Goal: Task Accomplishment & Management: Use online tool/utility

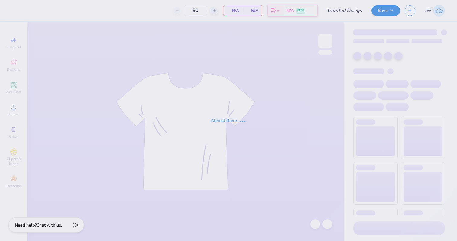
type input "DPE BTS Set"
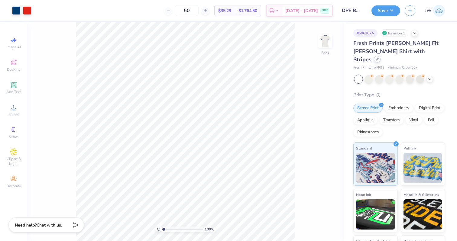
click at [380, 56] on div at bounding box center [377, 59] width 7 height 7
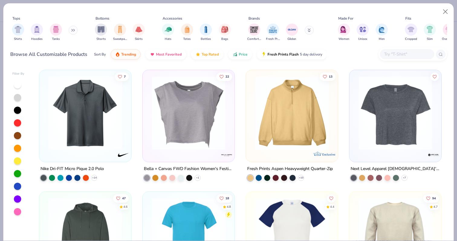
click at [49, 30] on div "Shirts Hoodies Tanks" at bounding box center [44, 32] width 69 height 22
click at [54, 30] on img "filter for Tanks" at bounding box center [56, 28] width 7 height 7
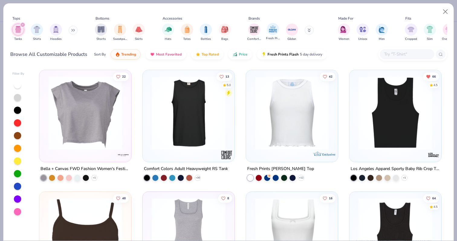
click at [266, 37] on span "Fresh Prints" at bounding box center [273, 38] width 14 height 5
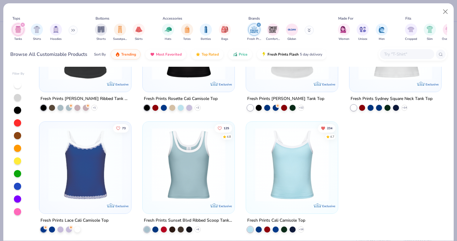
scroll to position [437, 0]
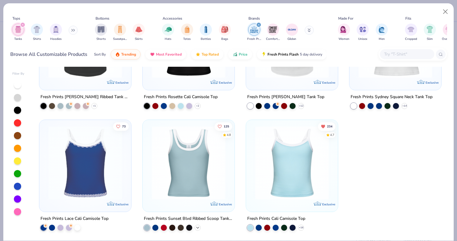
click at [197, 229] on icon at bounding box center [197, 227] width 5 height 5
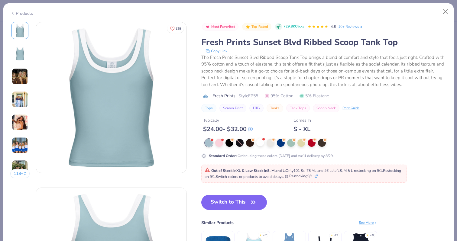
click at [264, 146] on div at bounding box center [260, 142] width 8 height 8
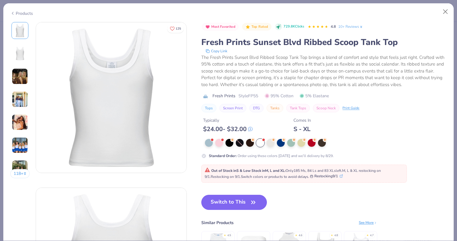
click at [262, 143] on div at bounding box center [260, 143] width 8 height 8
click at [283, 144] on div at bounding box center [281, 142] width 8 height 8
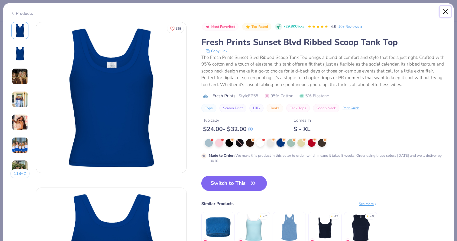
click at [446, 12] on button "Close" at bounding box center [444, 11] width 11 height 11
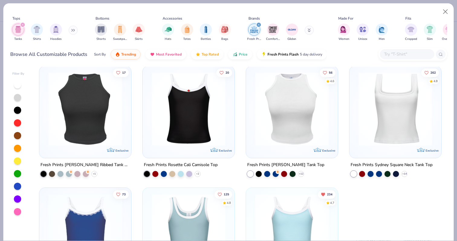
scroll to position [437, 0]
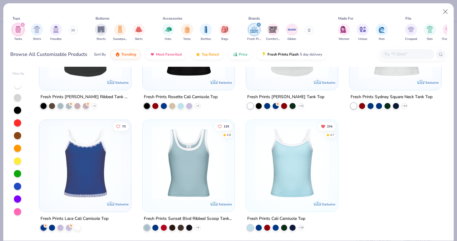
click at [182, 217] on div "Fresh Prints Sunset Blvd Ribbed Scoop Tank Top" at bounding box center [188, 219] width 89 height 8
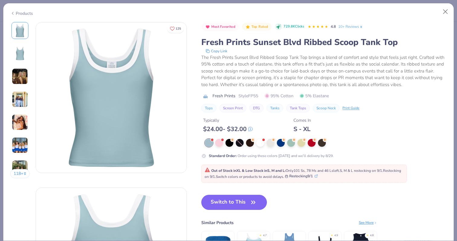
scroll to position [3, 0]
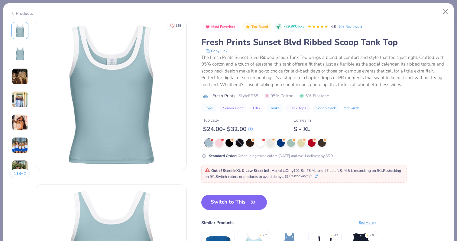
click at [243, 142] on div at bounding box center [240, 143] width 8 height 8
click at [241, 143] on div at bounding box center [240, 143] width 8 height 8
click at [447, 14] on button "Close" at bounding box center [444, 11] width 11 height 11
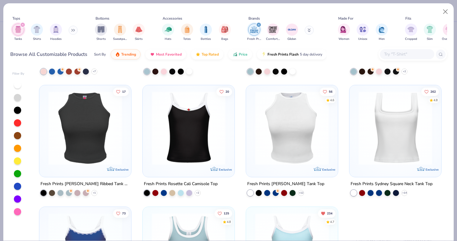
scroll to position [437, 0]
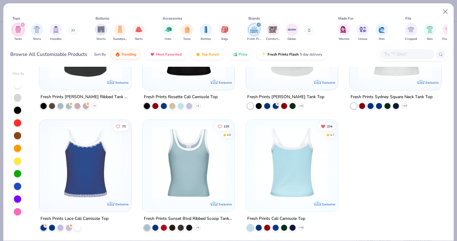
click at [295, 139] on img at bounding box center [292, 163] width 80 height 74
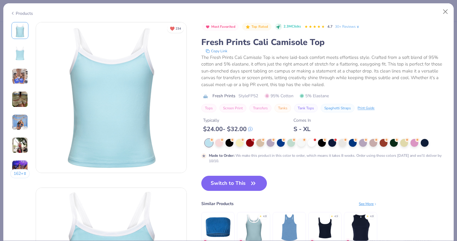
click at [309, 137] on div "Most Favorited Top Rated 2.3M Clicks 4.7 30+ Reviews Fresh Prints Cali Camisole…" at bounding box center [323, 93] width 245 height 142
click at [312, 144] on div at bounding box center [311, 142] width 8 height 8
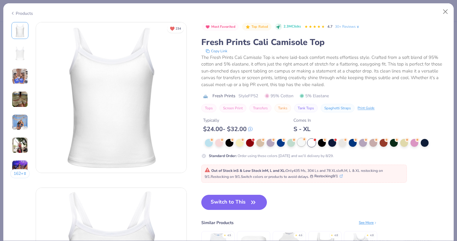
click at [303, 144] on div at bounding box center [301, 142] width 8 height 8
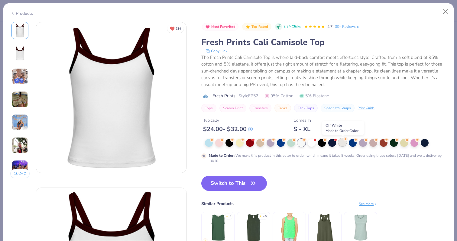
click at [345, 144] on div at bounding box center [342, 142] width 8 height 8
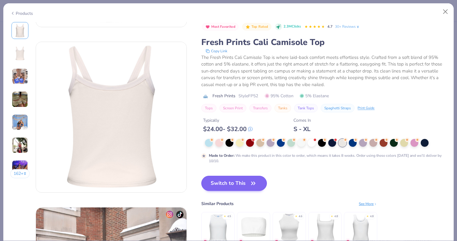
scroll to position [380, 0]
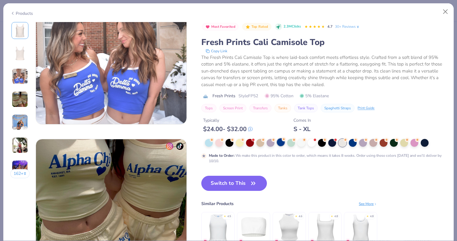
click at [281, 144] on div at bounding box center [281, 142] width 8 height 8
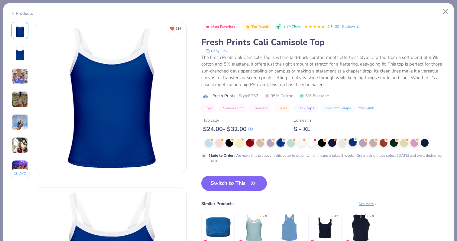
click at [354, 144] on div at bounding box center [352, 142] width 8 height 8
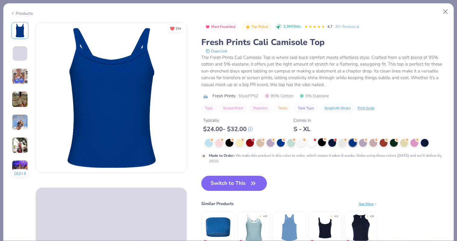
click at [326, 143] on div at bounding box center [322, 142] width 8 height 8
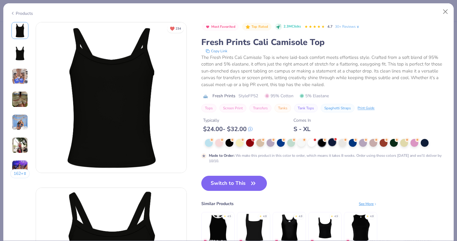
click at [330, 141] on div at bounding box center [332, 142] width 8 height 8
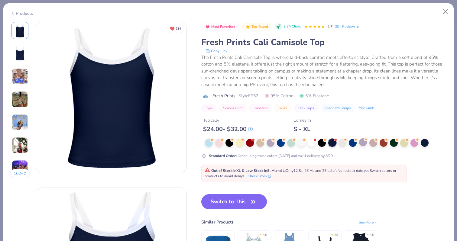
click at [367, 146] on div at bounding box center [363, 142] width 8 height 8
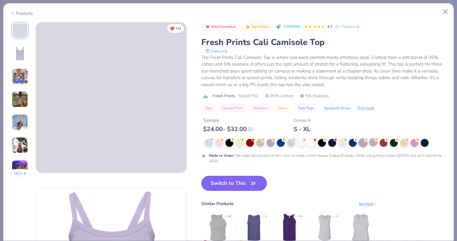
click at [375, 142] on div at bounding box center [373, 142] width 8 height 8
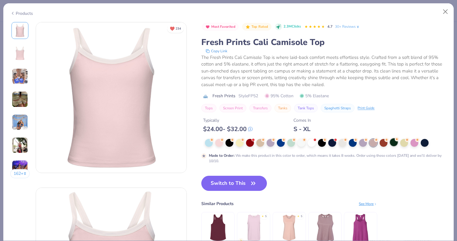
click at [396, 142] on div at bounding box center [394, 142] width 8 height 8
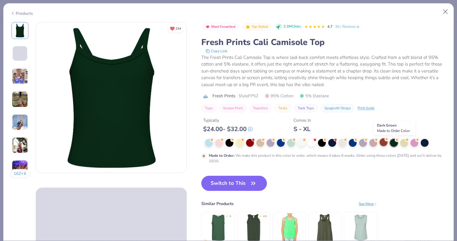
click at [214, 140] on circle at bounding box center [212, 140] width 4 height 4
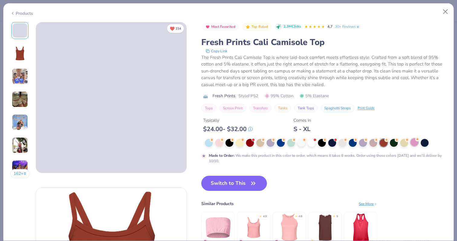
click at [412, 143] on div at bounding box center [414, 142] width 8 height 8
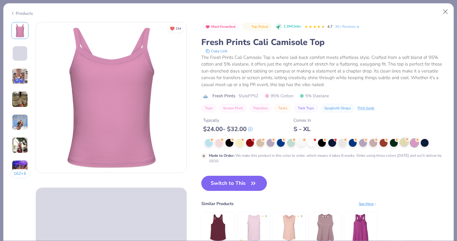
click at [407, 144] on div at bounding box center [404, 142] width 8 height 8
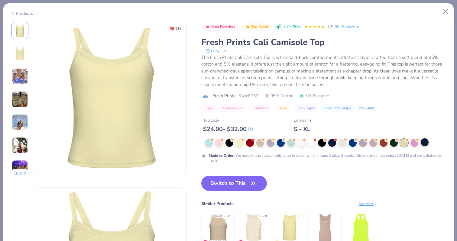
click at [421, 141] on div at bounding box center [424, 142] width 8 height 8
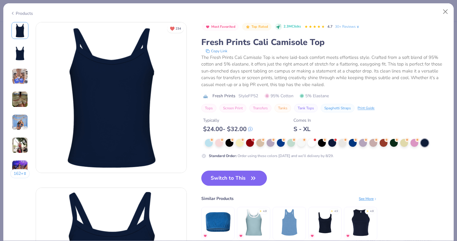
click at [248, 148] on div "Standard Order : Order using these colors today and we’ll delivery by 8/29." at bounding box center [322, 149] width 242 height 20
click at [248, 143] on div at bounding box center [250, 142] width 8 height 8
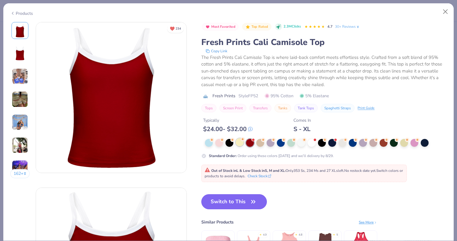
click at [242, 144] on div at bounding box center [240, 142] width 8 height 8
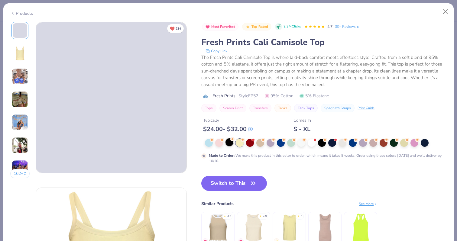
click at [232, 142] on div at bounding box center [229, 142] width 8 height 8
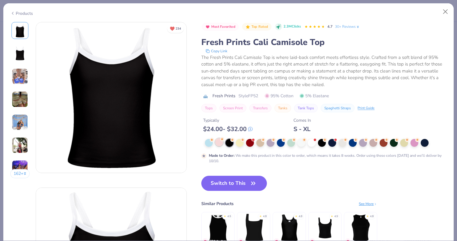
click at [221, 142] on div at bounding box center [219, 142] width 8 height 8
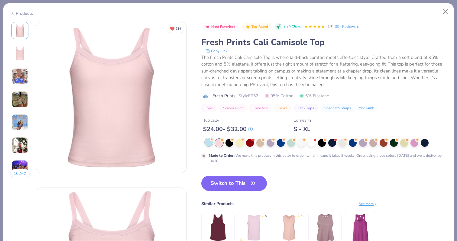
click at [207, 141] on div at bounding box center [209, 142] width 8 height 8
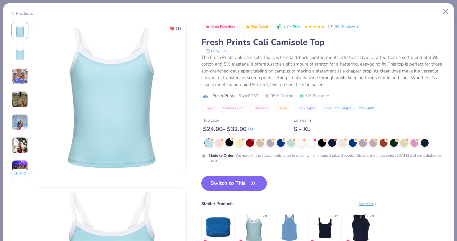
click at [232, 146] on div at bounding box center [229, 142] width 8 height 8
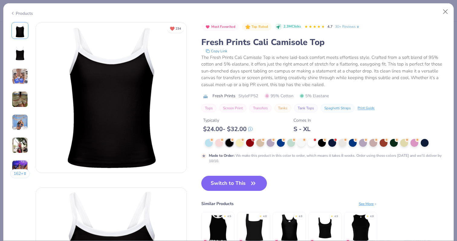
click at [305, 146] on div at bounding box center [324, 143] width 238 height 8
click at [302, 142] on div at bounding box center [301, 142] width 8 height 8
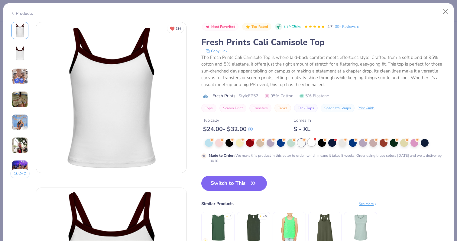
click at [311, 141] on div at bounding box center [311, 142] width 8 height 8
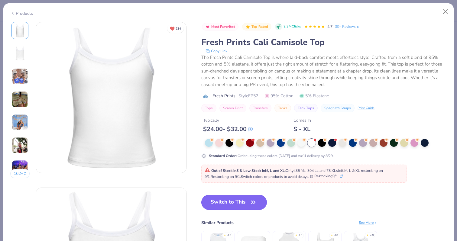
click at [236, 199] on button "Switch to This" at bounding box center [234, 202] width 66 height 15
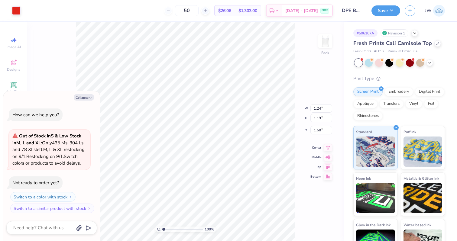
type textarea "x"
type input "1.55"
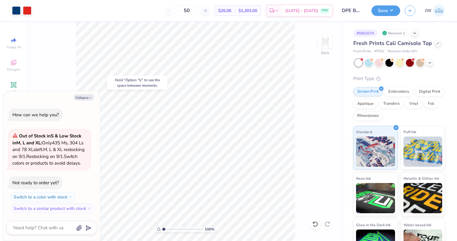
click at [143, 74] on div "Hold “Option ⌥” to see the space between elements." at bounding box center [137, 83] width 64 height 18
type textarea "x"
type input "1.64"
click at [380, 13] on button "Save" at bounding box center [385, 10] width 29 height 11
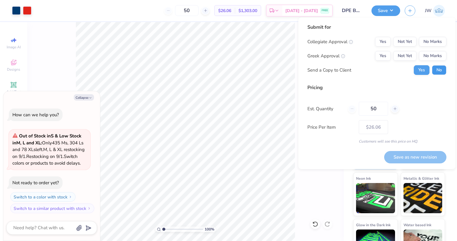
click at [439, 69] on button "No" at bounding box center [439, 70] width 14 height 10
type textarea "x"
click at [439, 57] on button "No Marks" at bounding box center [432, 56] width 27 height 10
click at [439, 43] on button "No Marks" at bounding box center [432, 42] width 27 height 10
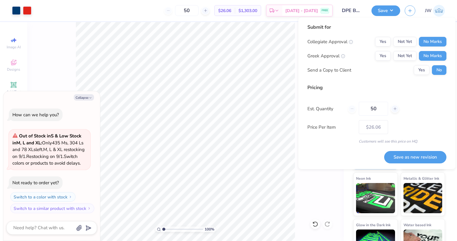
click at [392, 60] on div "Yes Not Yet No Marks" at bounding box center [410, 56] width 71 height 10
click at [389, 58] on button "Yes" at bounding box center [383, 56] width 16 height 10
click at [412, 152] on button "Save as new revision" at bounding box center [415, 157] width 62 height 12
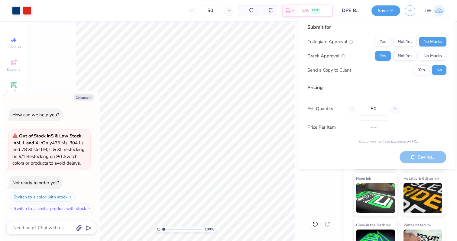
type input "$26.06"
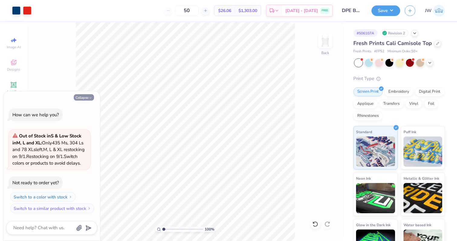
click at [79, 94] on button "Collapse" at bounding box center [84, 97] width 20 height 6
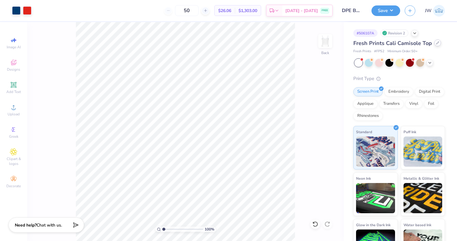
click at [434, 43] on div at bounding box center [437, 43] width 7 height 7
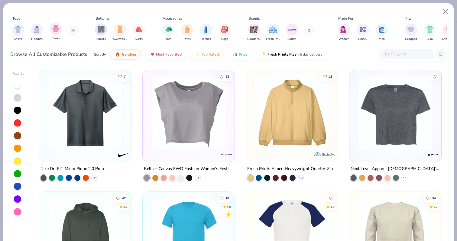
click at [55, 36] on div "Tanks" at bounding box center [56, 32] width 12 height 18
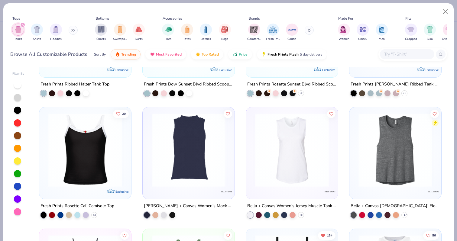
scroll to position [1064, 0]
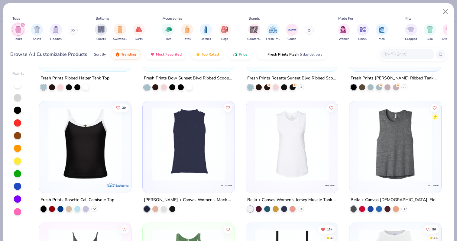
click at [93, 208] on icon at bounding box center [94, 208] width 5 height 5
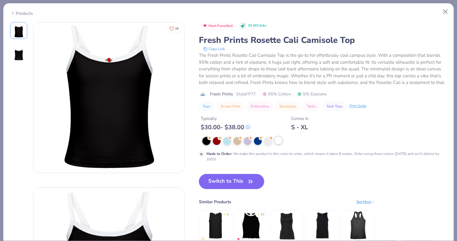
click at [279, 144] on div at bounding box center [278, 140] width 8 height 8
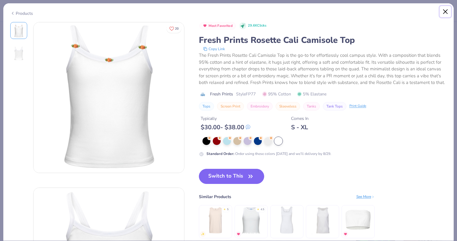
click at [444, 14] on button "Close" at bounding box center [444, 11] width 11 height 11
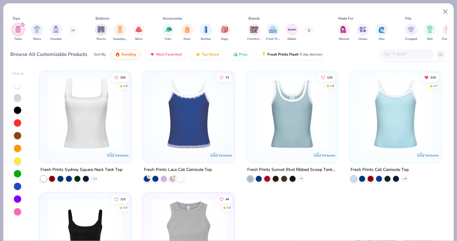
scroll to position [1333, 0]
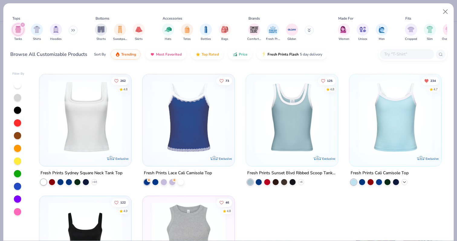
click at [403, 181] on icon at bounding box center [404, 182] width 5 height 5
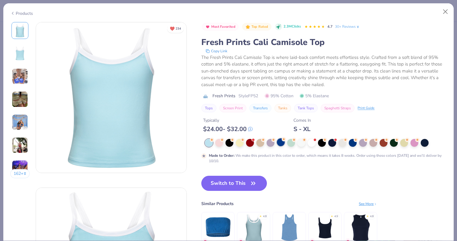
click at [280, 142] on div at bounding box center [281, 142] width 8 height 8
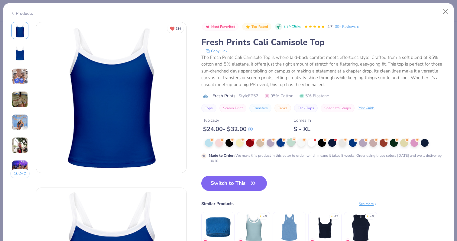
click at [294, 143] on div at bounding box center [291, 142] width 8 height 8
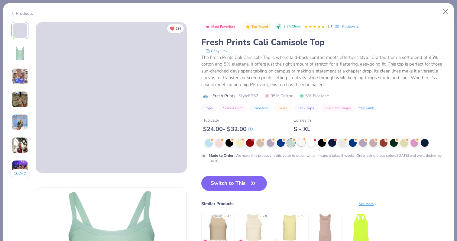
click at [299, 144] on div at bounding box center [301, 142] width 8 height 8
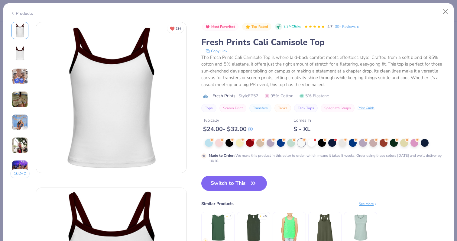
click at [275, 144] on div at bounding box center [324, 143] width 238 height 8
click at [278, 144] on div at bounding box center [281, 142] width 8 height 8
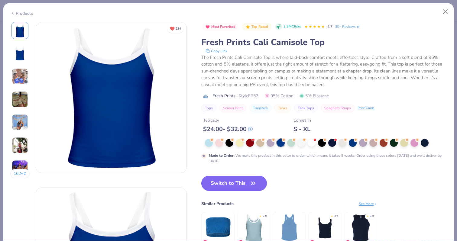
click at [228, 187] on button "Switch to This" at bounding box center [234, 183] width 66 height 15
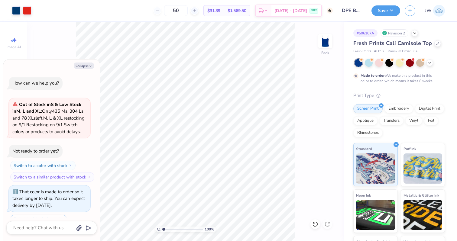
scroll to position [32, 0]
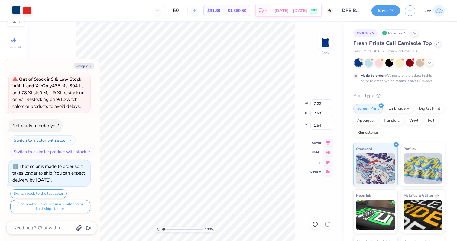
click at [12, 11] on div at bounding box center [16, 10] width 8 height 8
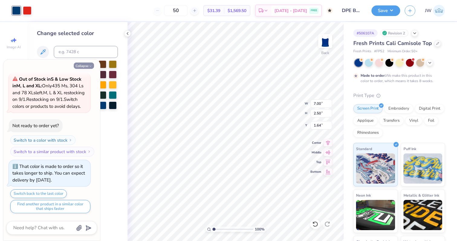
click at [90, 65] on icon "button" at bounding box center [90, 66] width 4 height 4
type textarea "x"
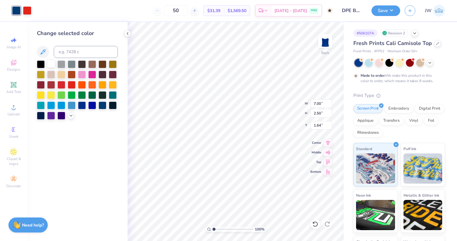
click at [53, 66] on div at bounding box center [51, 64] width 8 height 8
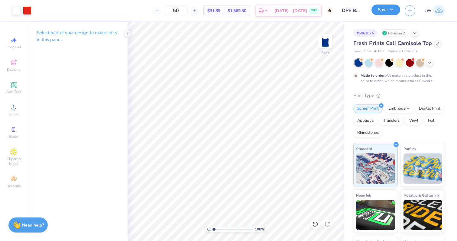
click at [383, 7] on button "Save" at bounding box center [385, 10] width 29 height 11
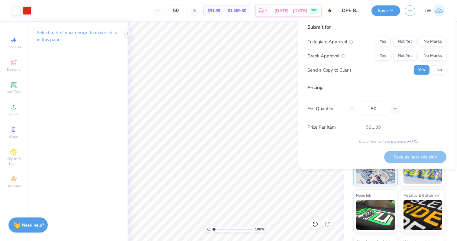
click at [437, 79] on div "Submit for Collegiate Approval Yes Not Yet No Marks Greek Approval Yes Not Yet …" at bounding box center [376, 84] width 139 height 120
click at [437, 73] on button "No" at bounding box center [439, 70] width 14 height 10
click at [376, 53] on button "Yes" at bounding box center [383, 56] width 16 height 10
click at [443, 44] on button "No Marks" at bounding box center [432, 42] width 27 height 10
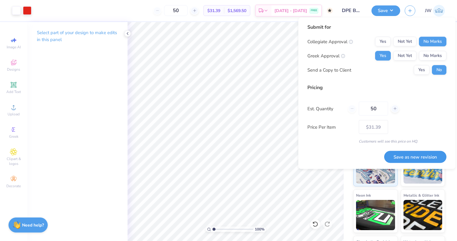
click at [430, 160] on button "Save as new revision" at bounding box center [415, 157] width 62 height 12
type input "$31.39"
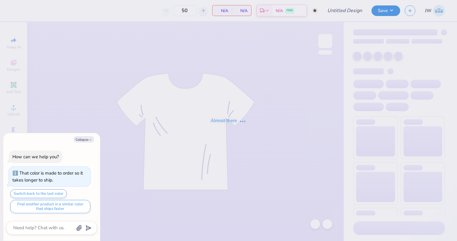
type textarea "x"
type input "DPE BTS Set B"
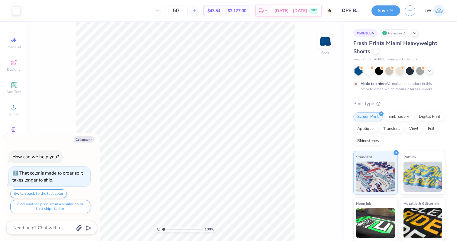
click at [376, 51] on icon at bounding box center [375, 51] width 3 height 3
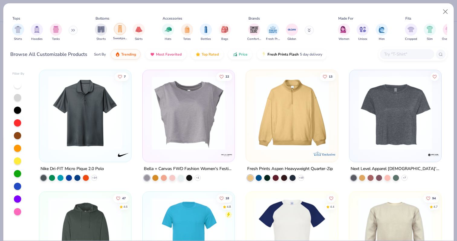
click at [120, 30] on img "filter for Sweatpants" at bounding box center [120, 28] width 7 height 7
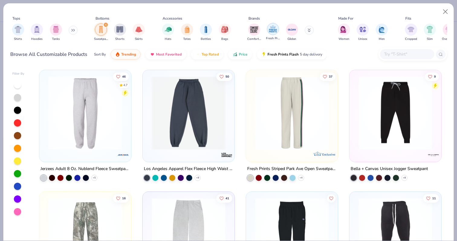
click at [268, 31] on img "filter for Fresh Prints" at bounding box center [272, 28] width 9 height 9
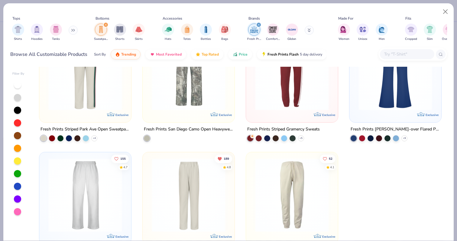
scroll to position [72, 0]
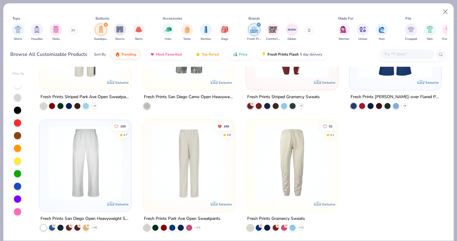
click at [103, 153] on img at bounding box center [85, 163] width 80 height 74
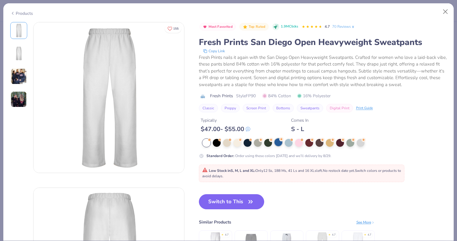
click at [275, 144] on div at bounding box center [278, 142] width 8 height 8
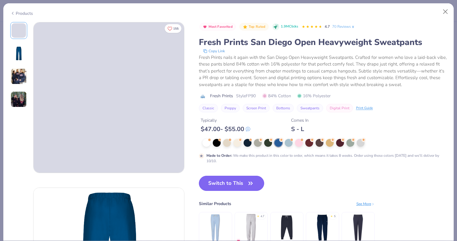
click at [235, 183] on button "Switch to This" at bounding box center [232, 183] width 66 height 15
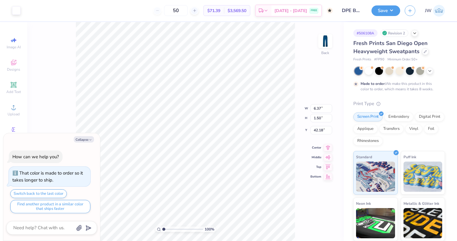
type textarea "x"
type input "6.93"
type textarea "x"
type input "8.14"
type textarea "x"
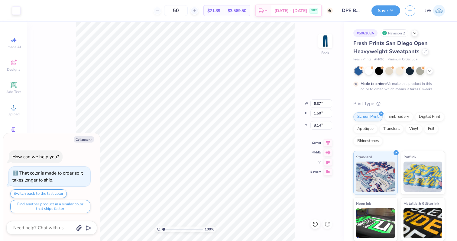
type input "8.99"
type input "2.12"
type input "7.50"
type textarea "x"
type input "8.22"
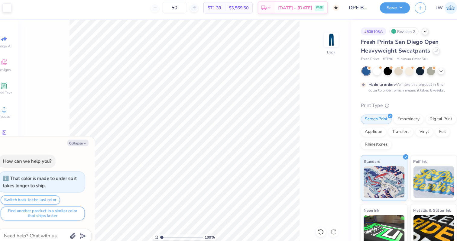
type textarea "x"
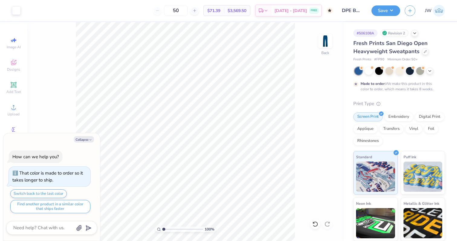
click at [185, 230] on input "range" at bounding box center [182, 228] width 41 height 5
type input "4.51"
click at [178, 231] on input "range" at bounding box center [182, 228] width 41 height 5
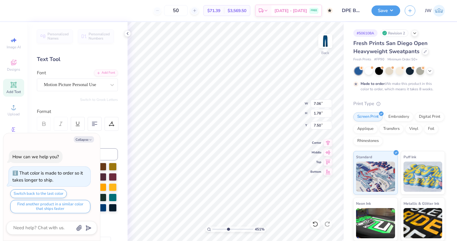
type textarea "x"
type input "4.43"
click at [89, 139] on icon "button" at bounding box center [90, 140] width 4 height 4
type textarea "x"
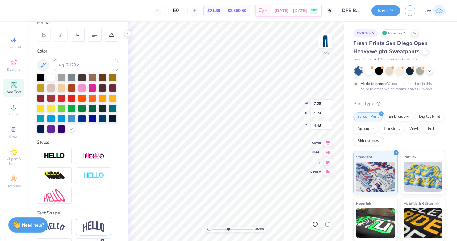
scroll to position [110, 0]
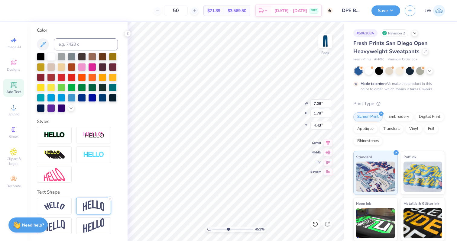
click at [93, 201] on img at bounding box center [93, 205] width 21 height 11
click at [111, 198] on icon at bounding box center [110, 199] width 4 height 4
type input "7.05"
type input "1.36"
type input "4.53"
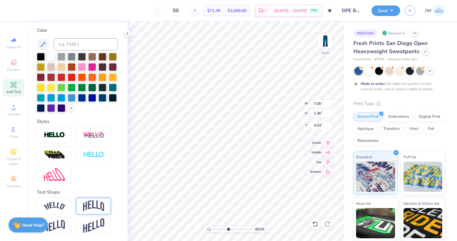
scroll to position [0, 0]
type input "5.75"
type textarea "Phi Epsilon"
type input "4.53"
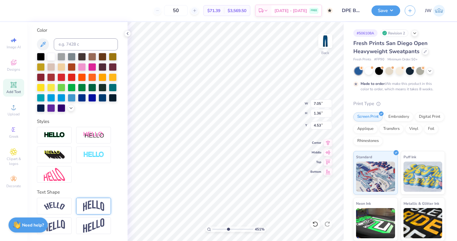
type textarea "Delta"
type input "2.79"
type input "4.44"
type input "1.26"
type input "3.94"
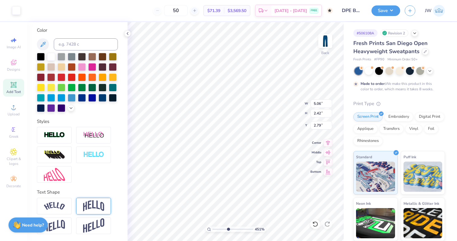
type input "3.51"
type input "8.99"
type input "2.12"
type input "8.21"
type input "9.57"
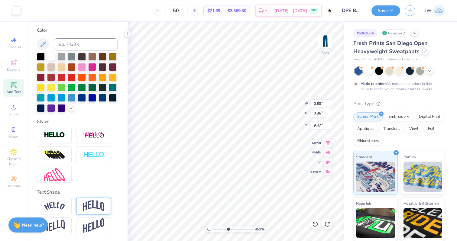
type input "4.86"
type input "1.71"
type input "0.88"
type input "3.64"
type input "0.86"
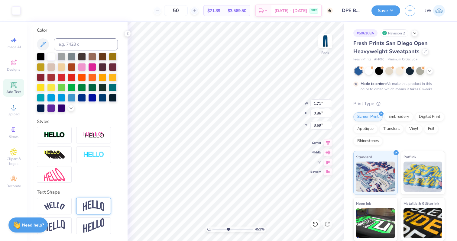
type input "3.69"
type input "3.77"
type input "3.53"
type input "0.47"
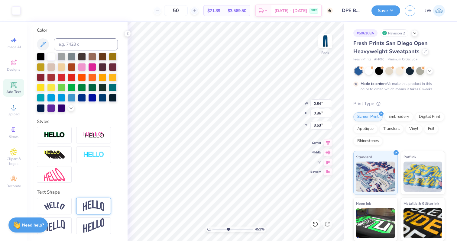
type input "0.47"
type input "4.01"
type input "3.42"
type input "3.89"
type input "4.83"
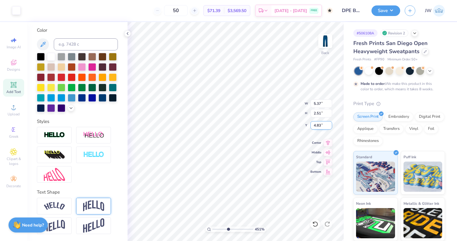
type input "6.00"
type input "2.80"
type input "4.84"
click at [293, 103] on div "451 % Back W 6.00 6.00 " H 2.80 2.80 " Y 4.84 4.84 " Center Middle Top Bottom" at bounding box center [235, 131] width 216 height 219
type input "1.02"
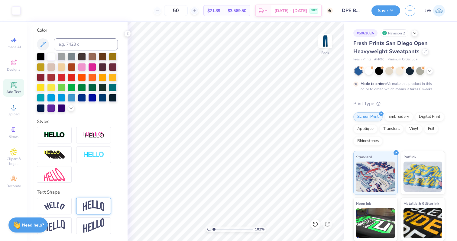
click at [213, 230] on input "range" at bounding box center [232, 228] width 41 height 5
type input "6.12"
click at [375, 9] on button "Save" at bounding box center [385, 10] width 29 height 11
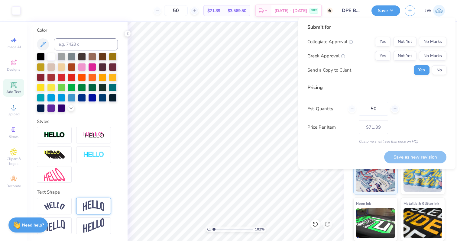
click at [443, 77] on div "Submit for Collegiate Approval Yes Not Yet No Marks Greek Approval Yes Not Yet …" at bounding box center [376, 52] width 139 height 56
click at [439, 72] on button "No" at bounding box center [439, 70] width 14 height 10
click at [383, 53] on button "Yes" at bounding box center [383, 56] width 16 height 10
click at [426, 37] on button "No Marks" at bounding box center [432, 42] width 27 height 10
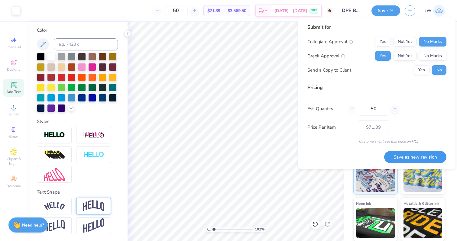
click at [419, 159] on button "Save as new revision" at bounding box center [415, 157] width 62 height 12
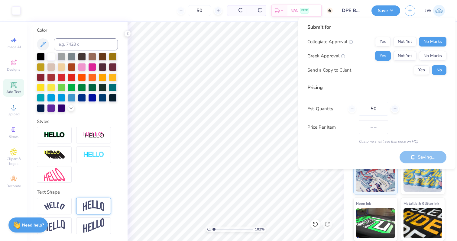
type input "$71.39"
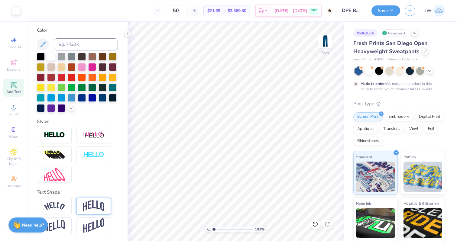
click at [419, 50] on div "Fresh Prints San Diego Open Heavyweight Sweatpants" at bounding box center [398, 47] width 91 height 16
click at [422, 50] on div at bounding box center [425, 51] width 7 height 7
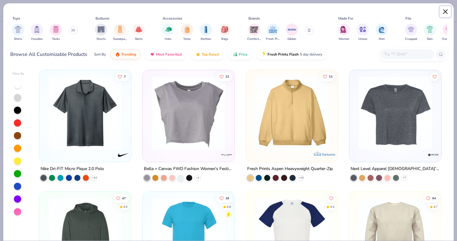
click at [441, 12] on button "Close" at bounding box center [444, 11] width 11 height 11
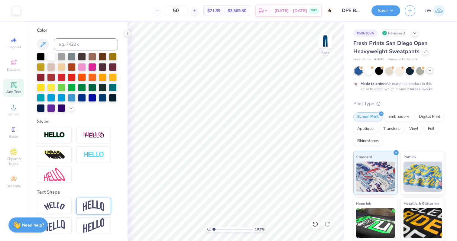
click at [432, 71] on icon at bounding box center [429, 70] width 5 height 5
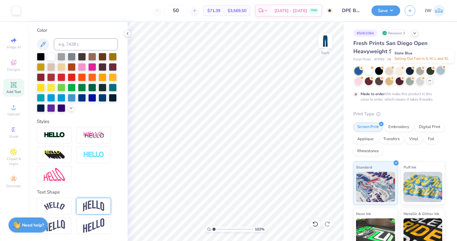
click at [442, 68] on div at bounding box center [443, 67] width 2 height 2
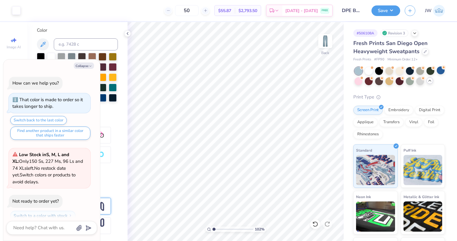
scroll to position [147, 0]
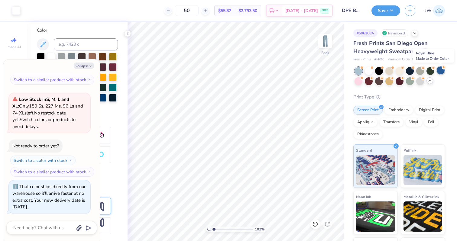
click at [439, 67] on div at bounding box center [440, 70] width 8 height 8
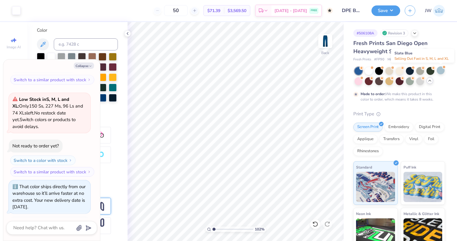
scroll to position [204, 0]
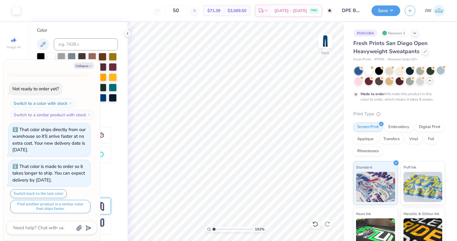
click at [414, 58] on span "Minimum Order: 50 +" at bounding box center [402, 59] width 30 height 5
click at [412, 72] on div at bounding box center [410, 70] width 8 height 8
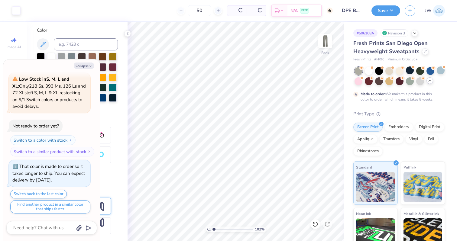
scroll to position [390, 0]
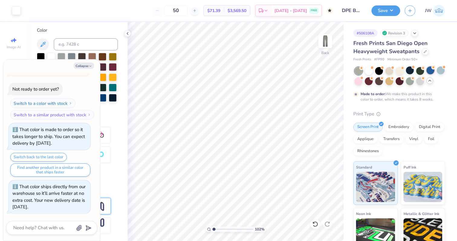
click at [432, 70] on div at bounding box center [430, 70] width 8 height 8
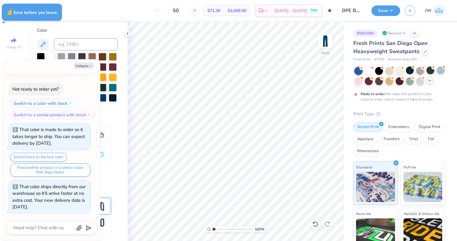
type textarea "x"
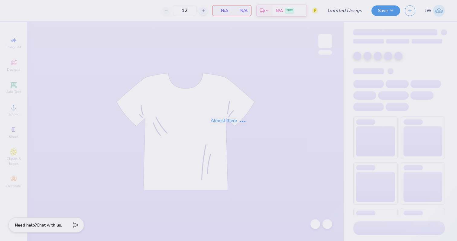
type input "50"
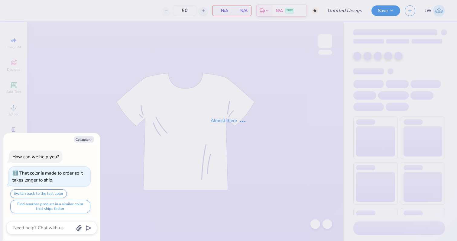
type textarea "x"
type input "DPE BTS Set B"
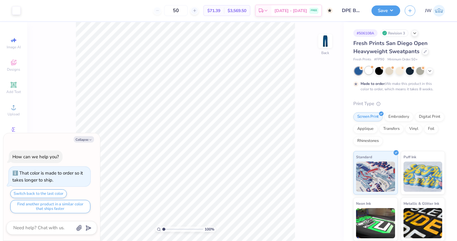
click at [367, 74] on div at bounding box center [368, 70] width 8 height 8
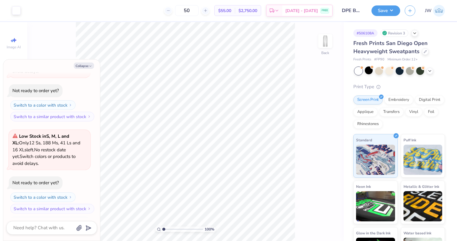
scroll to position [147, 0]
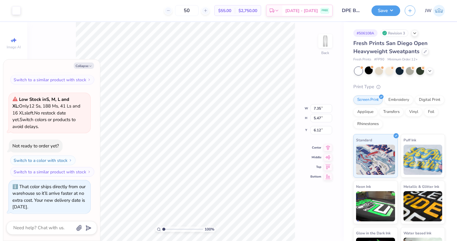
click at [21, 13] on div "Art colors 50 $55.00 Per Item $2,750.00 Total Est. Delivery Aug 26 - 29 FREE De…" at bounding box center [228, 10] width 457 height 21
click at [18, 13] on div at bounding box center [16, 10] width 8 height 8
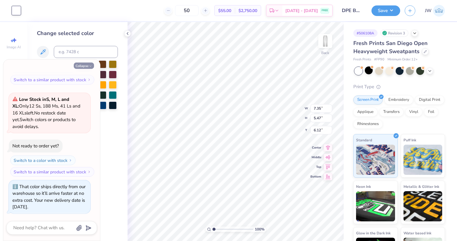
click at [87, 64] on button "Collapse" at bounding box center [84, 66] width 20 height 6
type textarea "x"
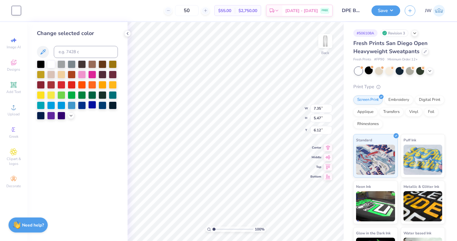
click at [92, 106] on div at bounding box center [92, 105] width 8 height 8
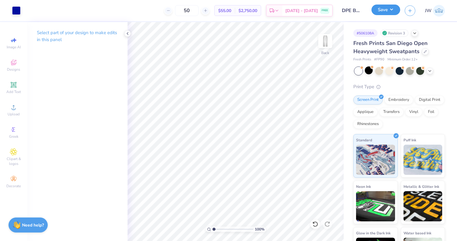
click at [380, 14] on button "Save" at bounding box center [385, 10] width 29 height 11
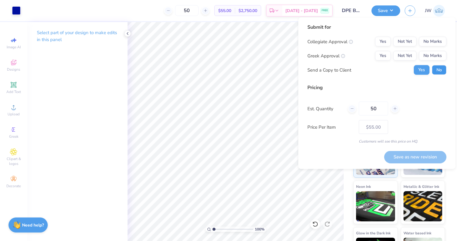
click at [435, 69] on button "No" at bounding box center [439, 70] width 14 height 10
click at [377, 53] on button "Yes" at bounding box center [383, 56] width 16 height 10
click at [435, 46] on button "No Marks" at bounding box center [432, 42] width 27 height 10
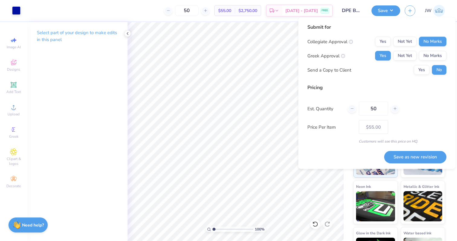
click at [425, 163] on div "Submit for Collegiate Approval Yes Not Yet No Marks Greek Approval Yes Not Yet …" at bounding box center [376, 94] width 157 height 152
click at [425, 159] on button "Save as new revision" at bounding box center [415, 157] width 62 height 12
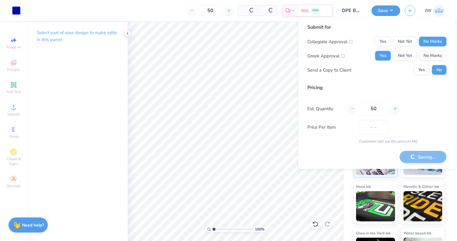
type input "$55.00"
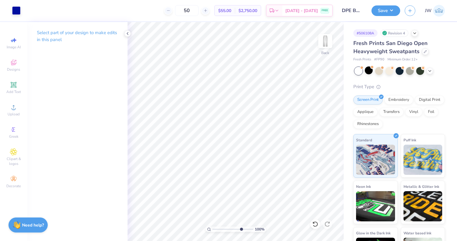
type input "7.59"
click at [240, 229] on input "range" at bounding box center [232, 228] width 41 height 5
